Goal: Task Accomplishment & Management: Manage account settings

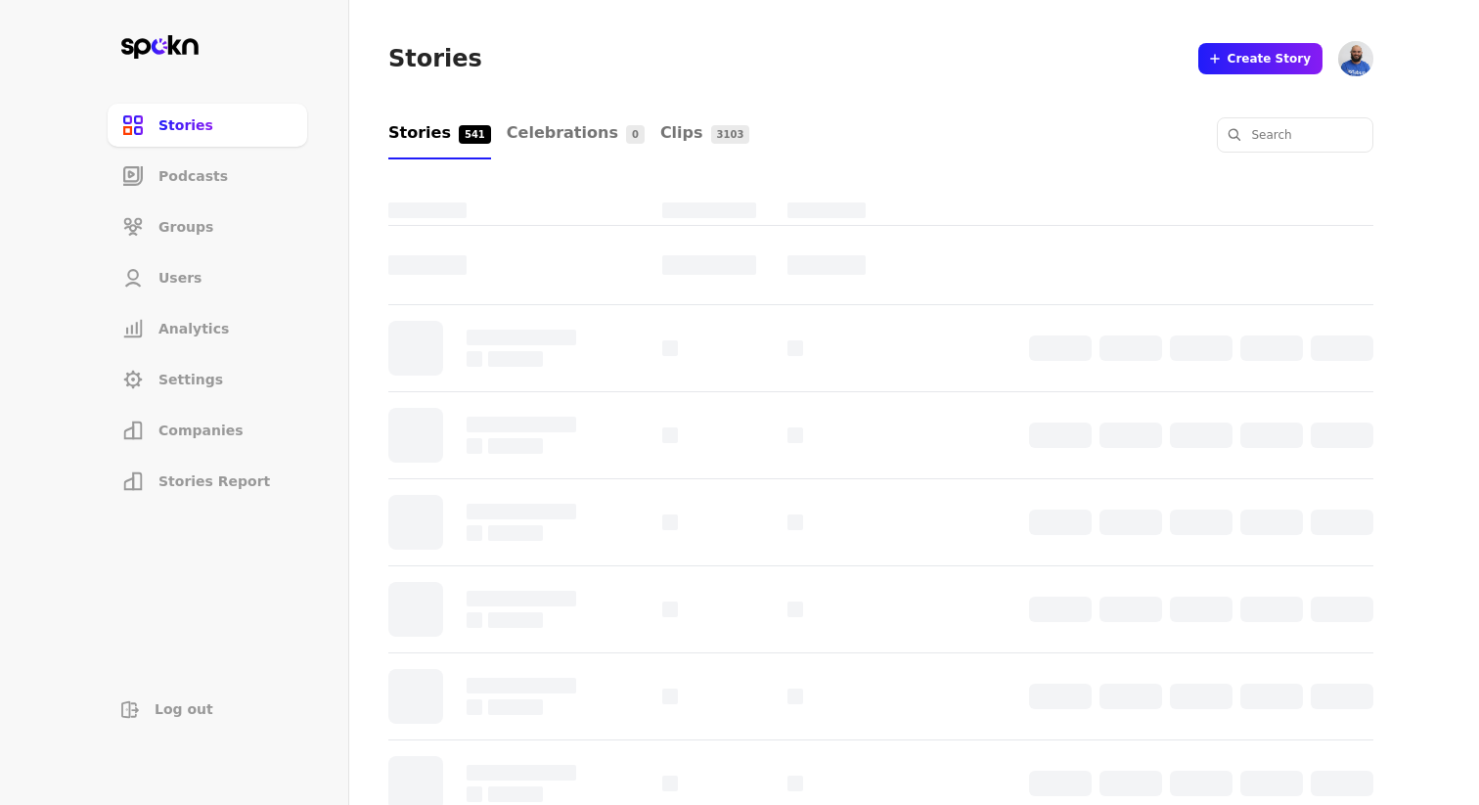
click at [187, 425] on span "Companies" at bounding box center [200, 431] width 85 height 20
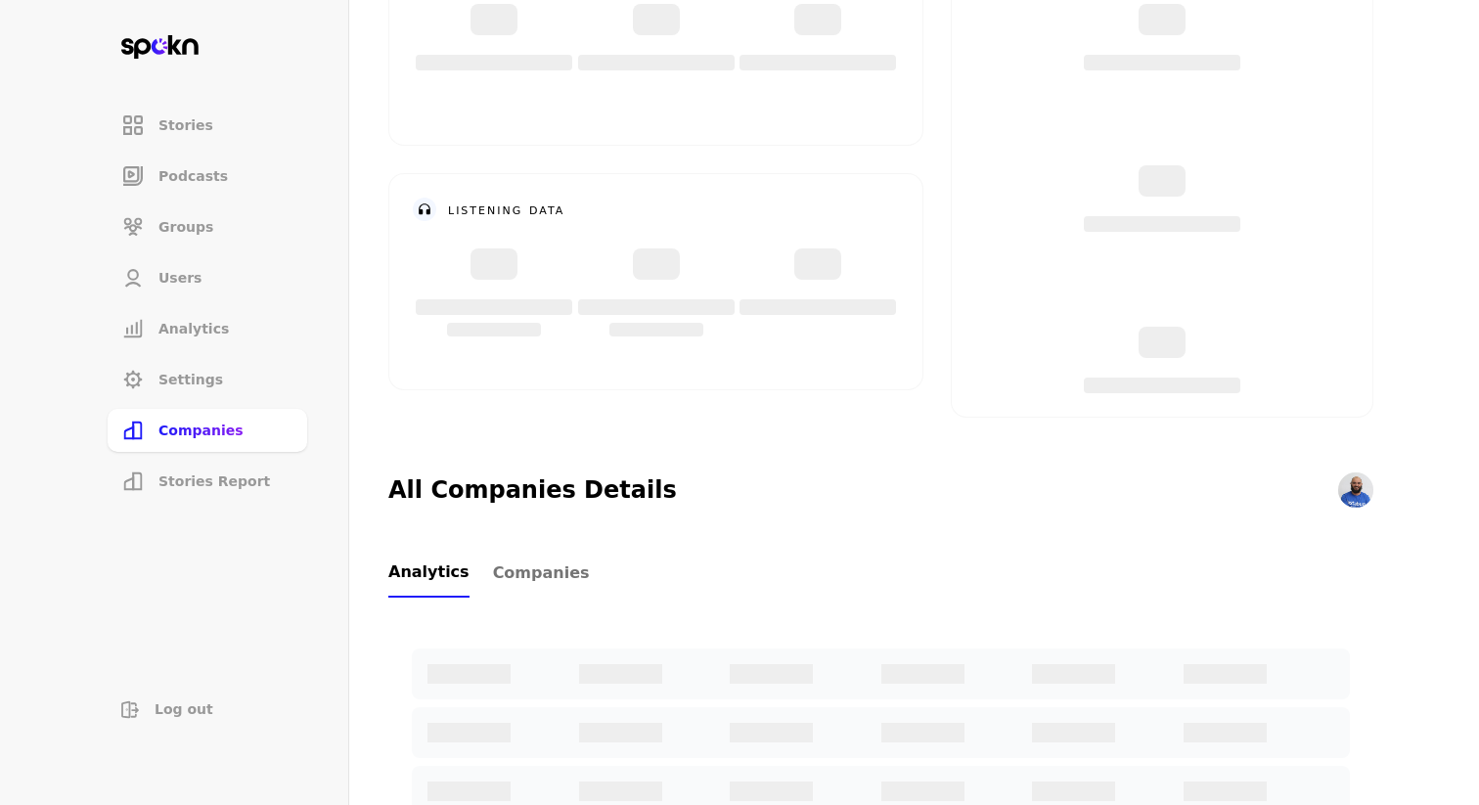
scroll to position [291, 0]
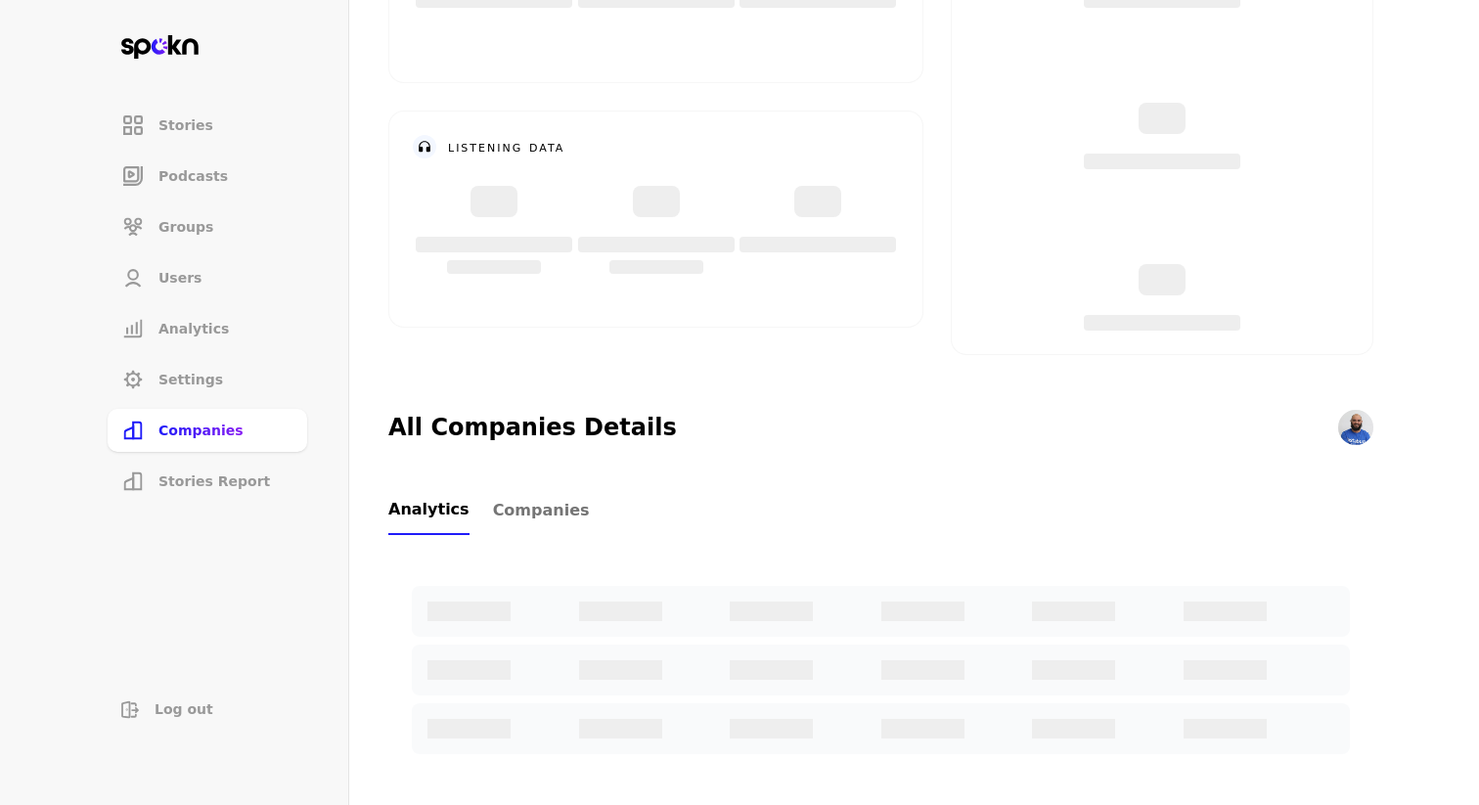
click at [541, 515] on span "Companies" at bounding box center [541, 510] width 97 height 23
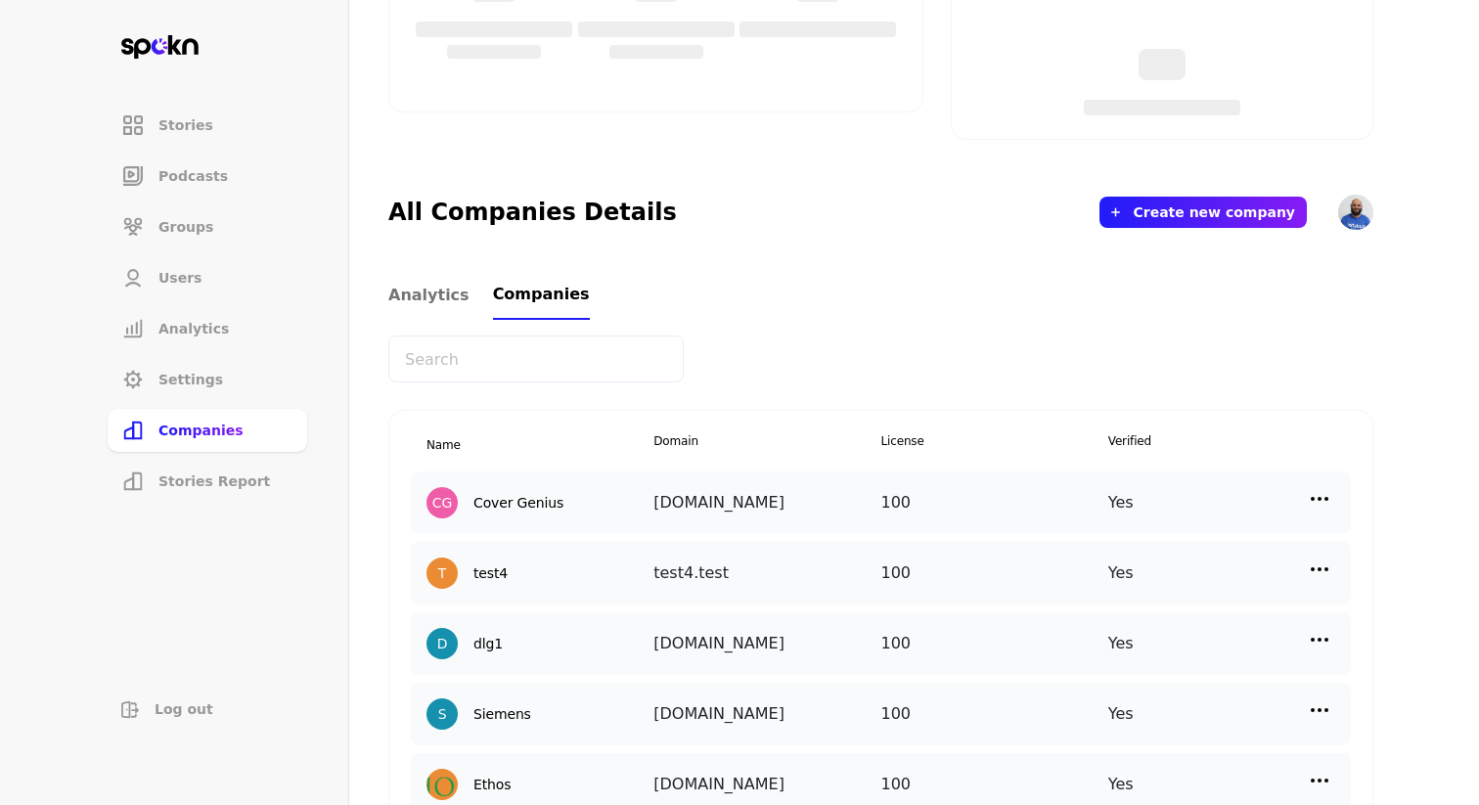
scroll to position [557, 0]
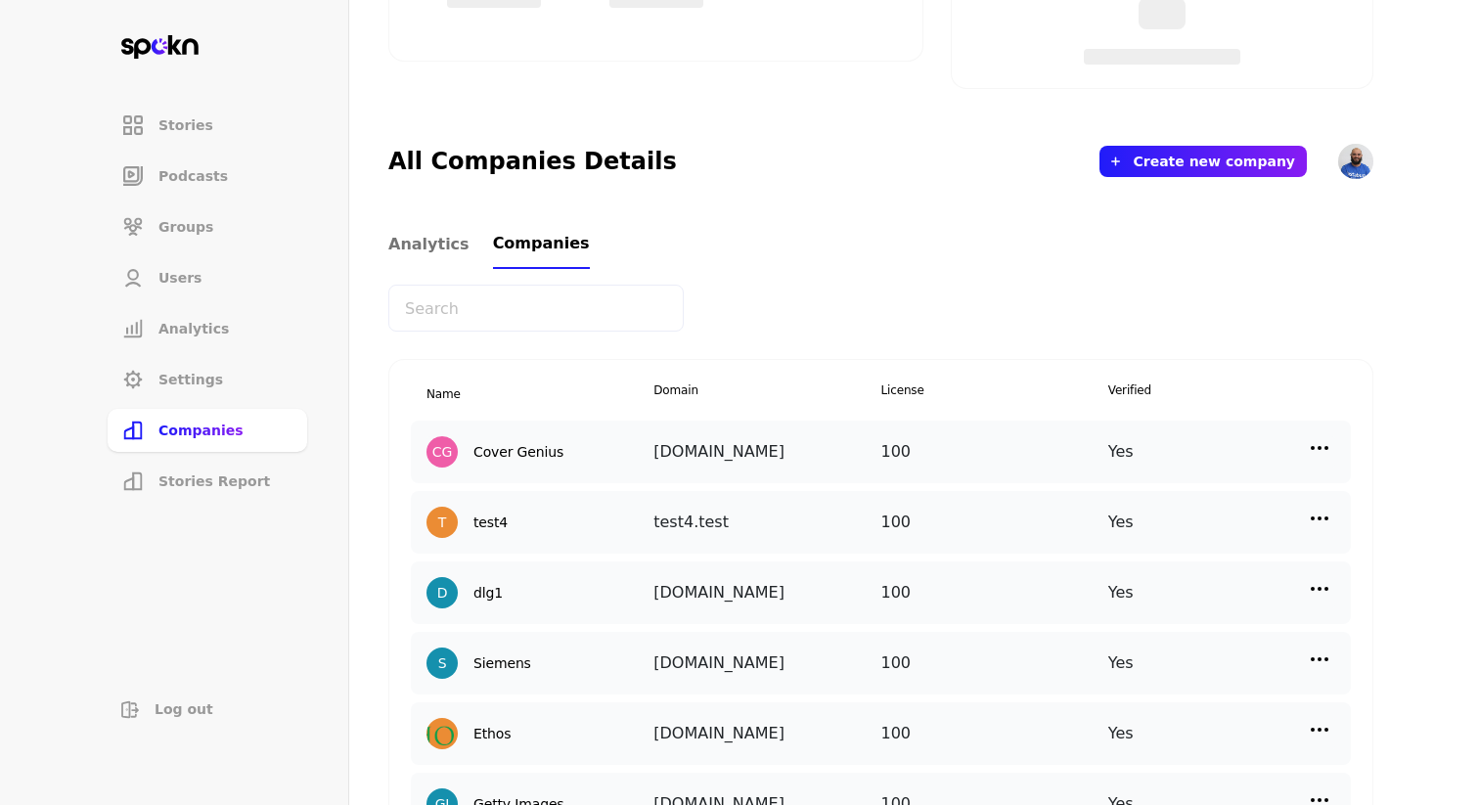
click at [1329, 445] on img at bounding box center [1319, 447] width 23 height 23
click at [1178, 486] on div "Edit" at bounding box center [1155, 490] width 196 height 46
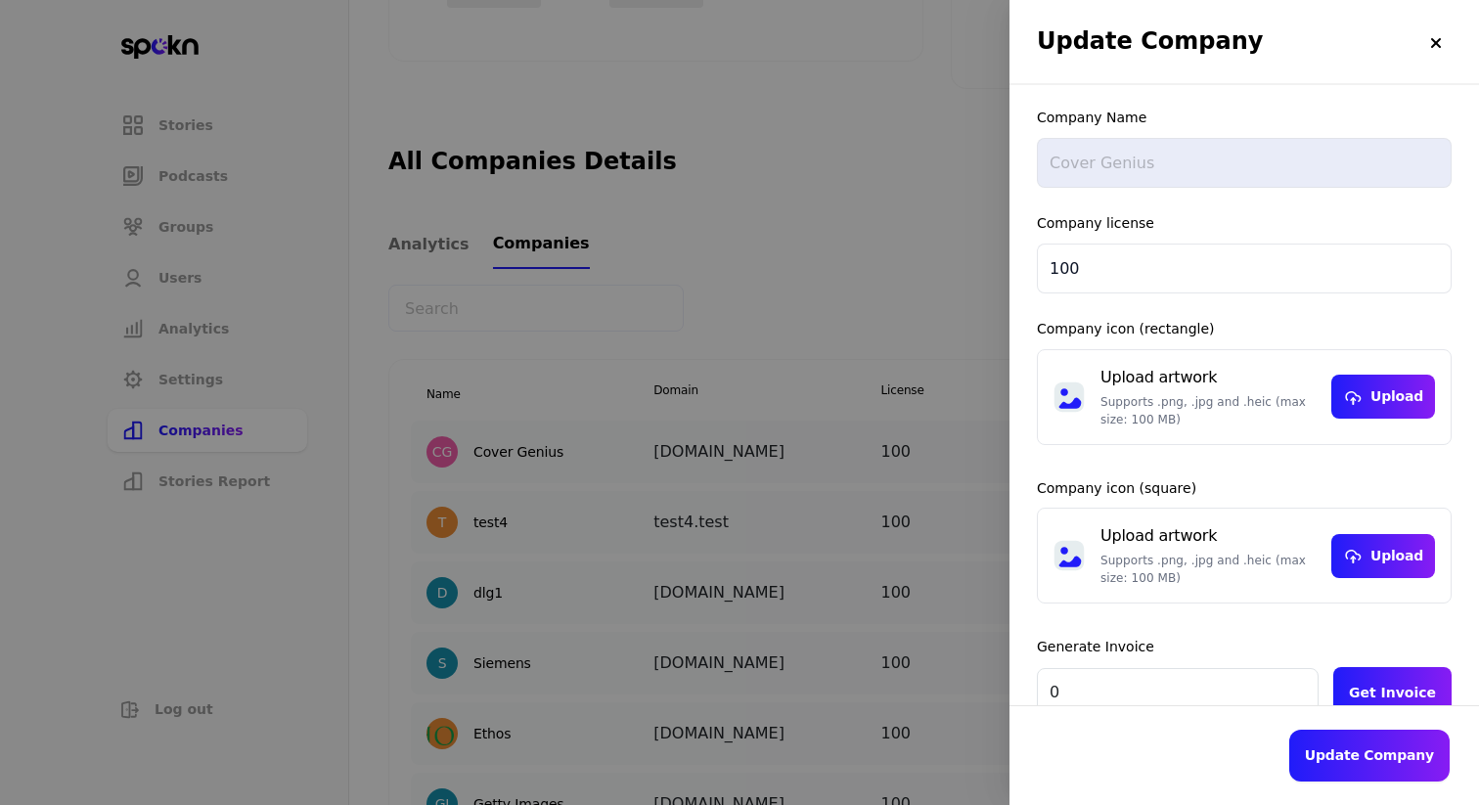
scroll to position [290, 0]
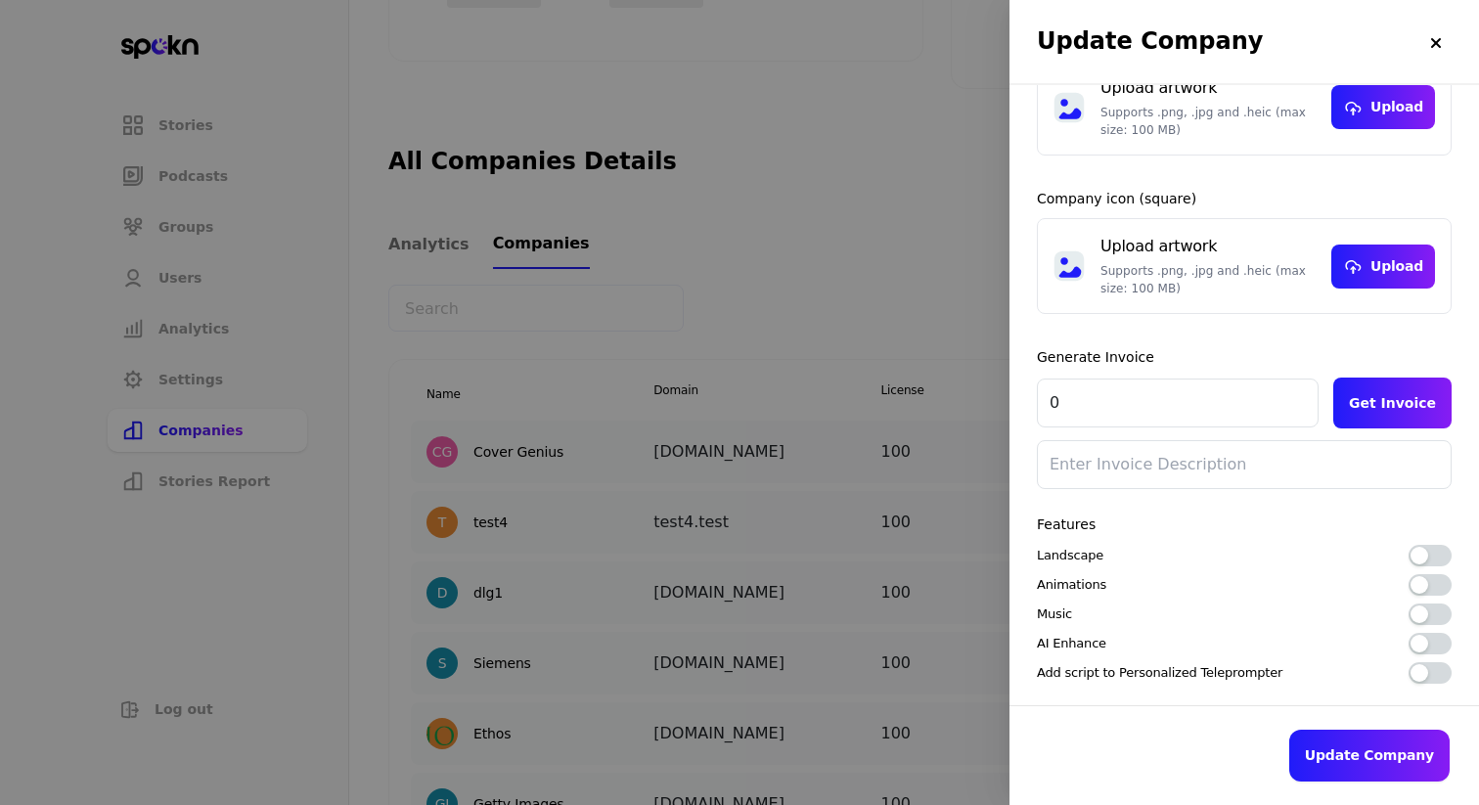
click at [1426, 558] on div "button" at bounding box center [1420, 556] width 18 height 18
click at [1443, 584] on button "button" at bounding box center [1430, 585] width 43 height 22
click at [1443, 611] on button "button" at bounding box center [1430, 615] width 43 height 22
click at [1443, 638] on button "button" at bounding box center [1430, 644] width 43 height 22
click at [1441, 677] on button "button" at bounding box center [1430, 673] width 43 height 22
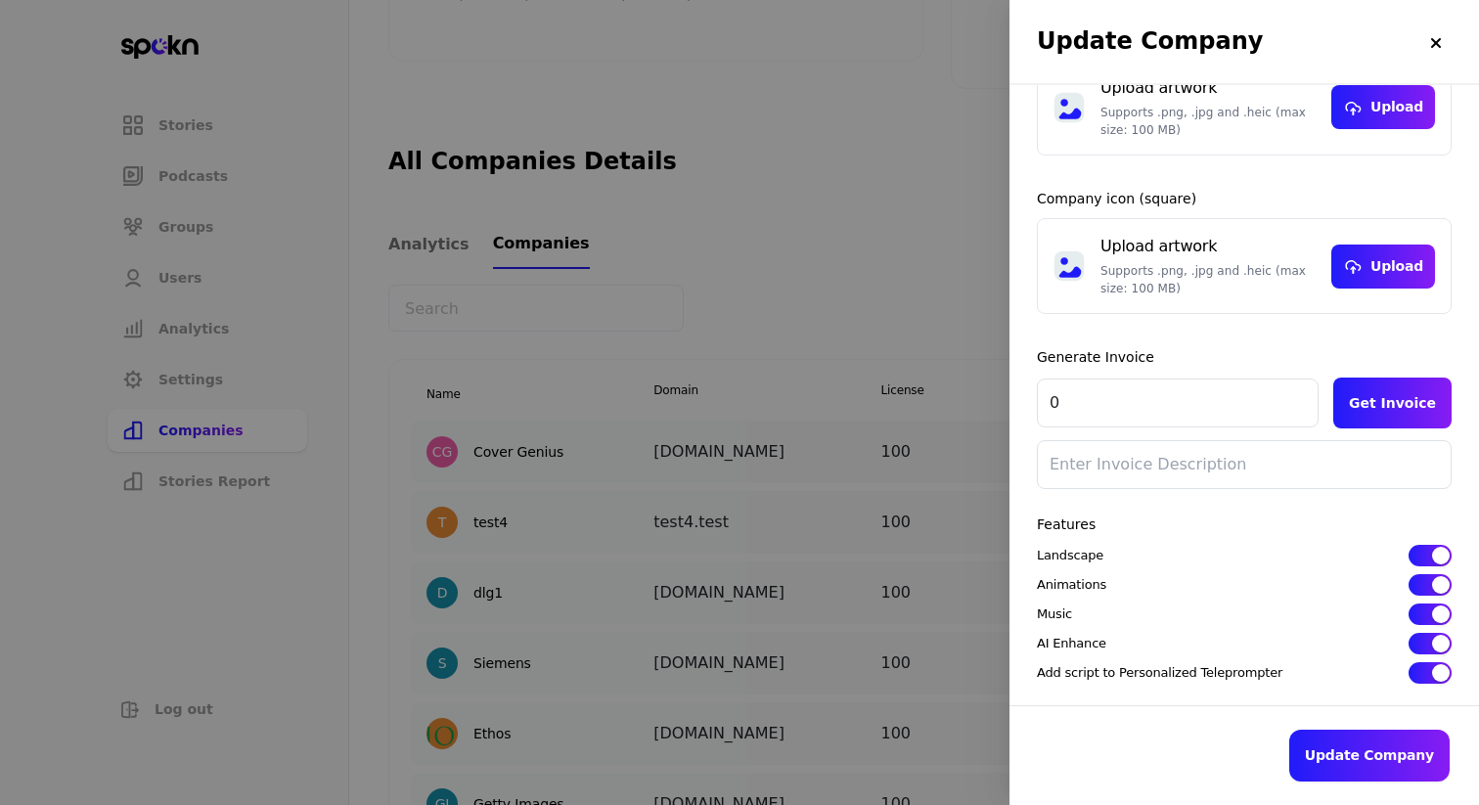
click at [1365, 755] on button "Update Company" at bounding box center [1369, 756] width 160 height 52
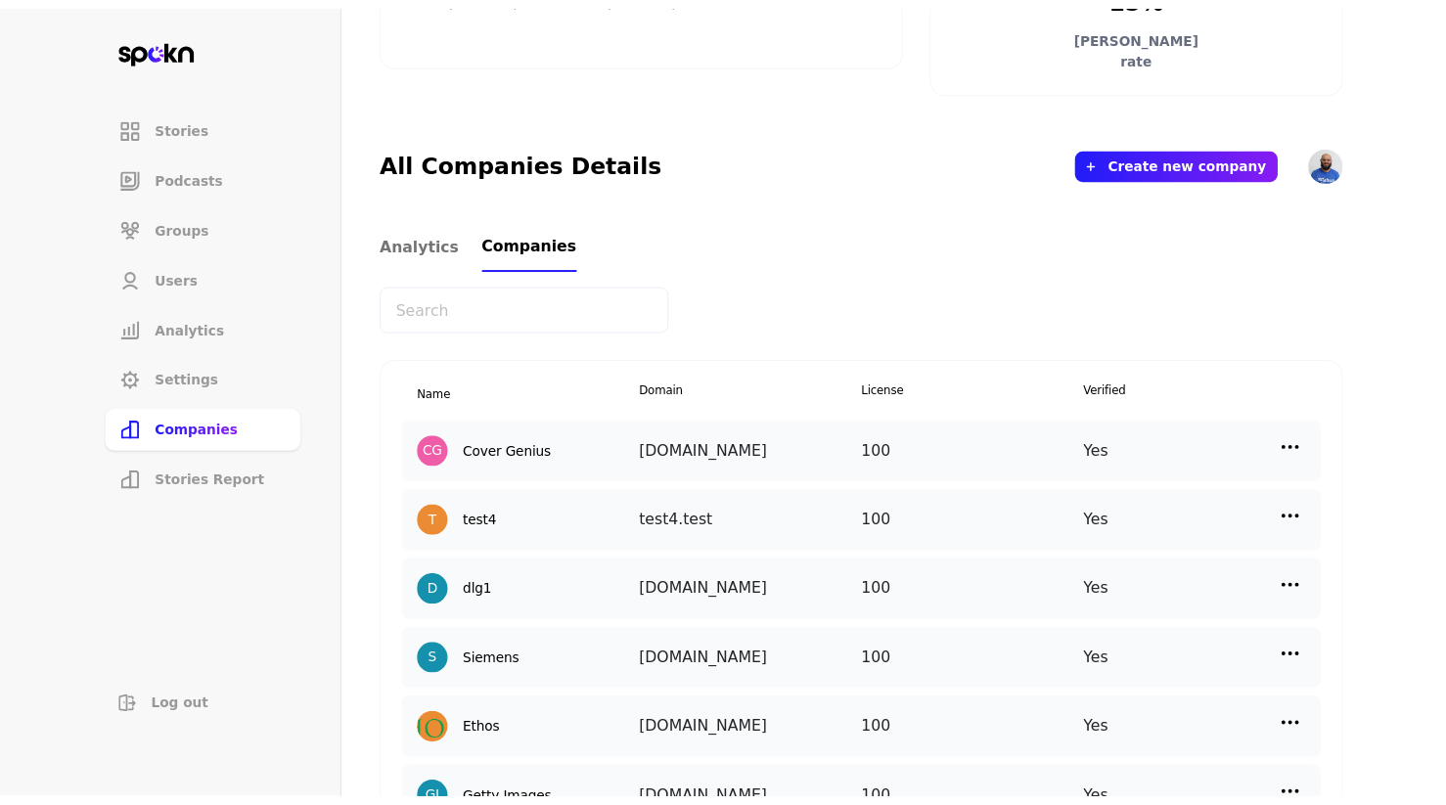
scroll to position [557, 0]
